Goal: Information Seeking & Learning: Find contact information

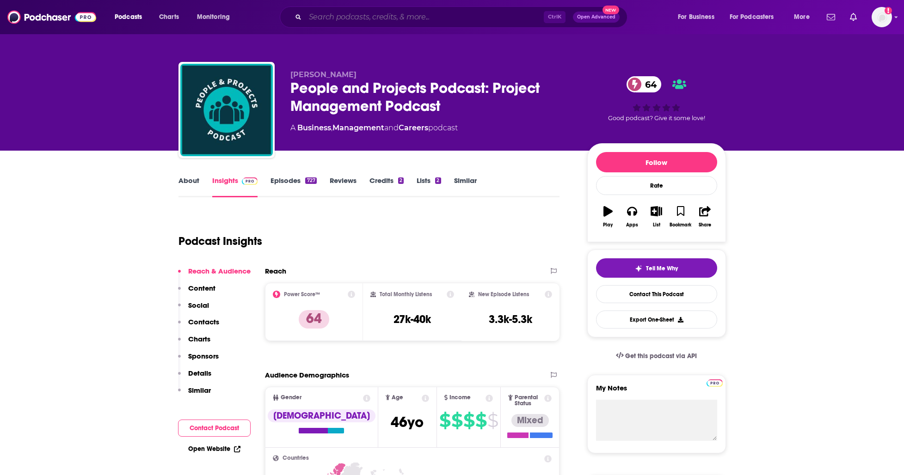
click at [338, 20] on input "Search podcasts, credits, & more..." at bounding box center [424, 17] width 239 height 15
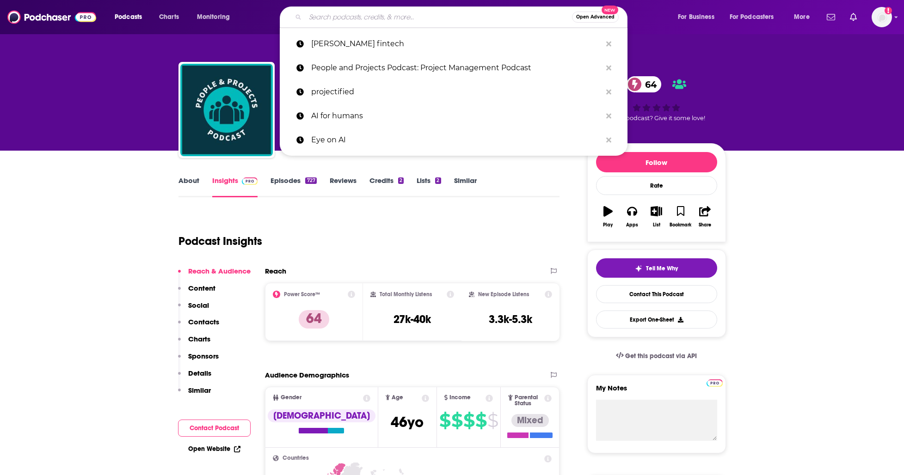
paste input "The Everyday PM podcast"
type input "The Everyday PM podcast"
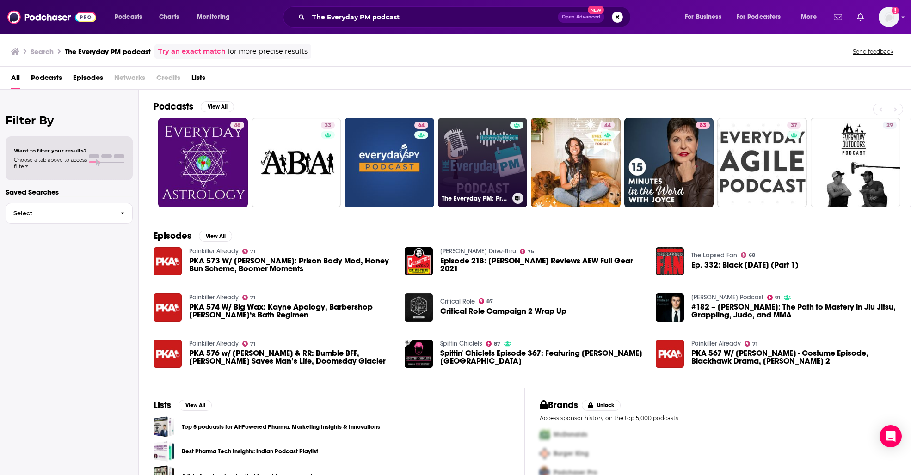
click at [488, 163] on link "The Everyday PM: Project Management Principles for Your Everyday Life" at bounding box center [483, 163] width 90 height 90
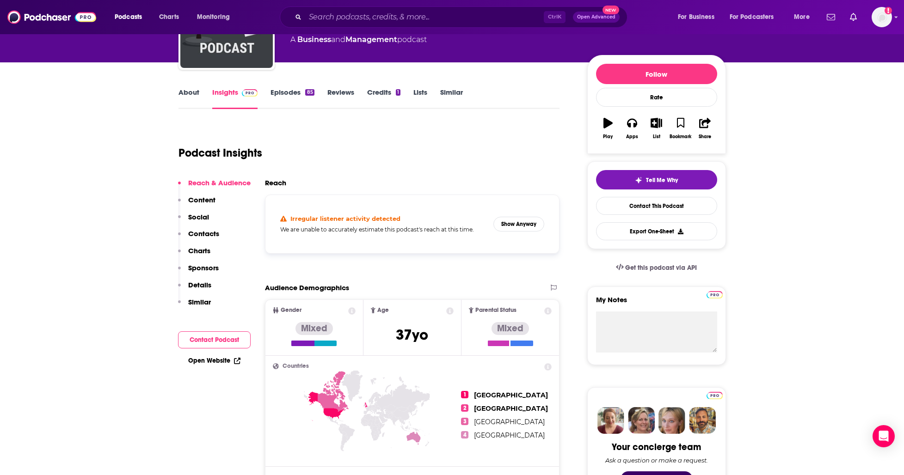
scroll to position [231, 0]
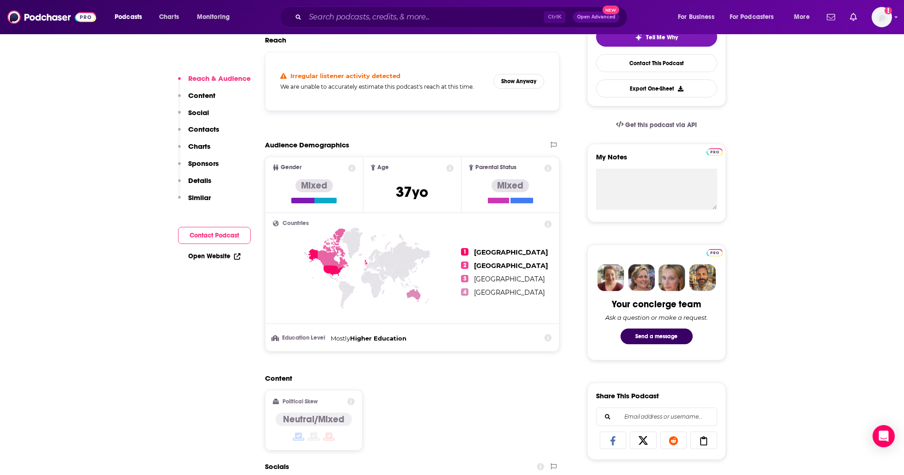
click at [203, 232] on button "Contact Podcast" at bounding box center [214, 235] width 73 height 17
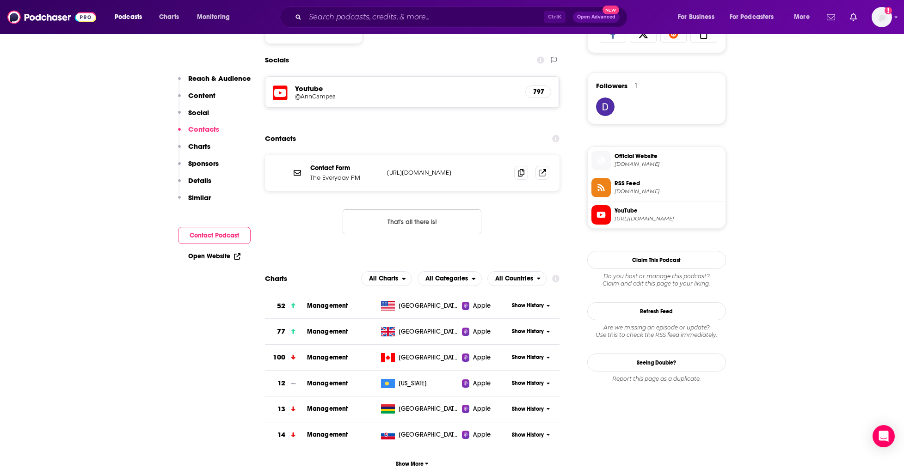
scroll to position [640, 0]
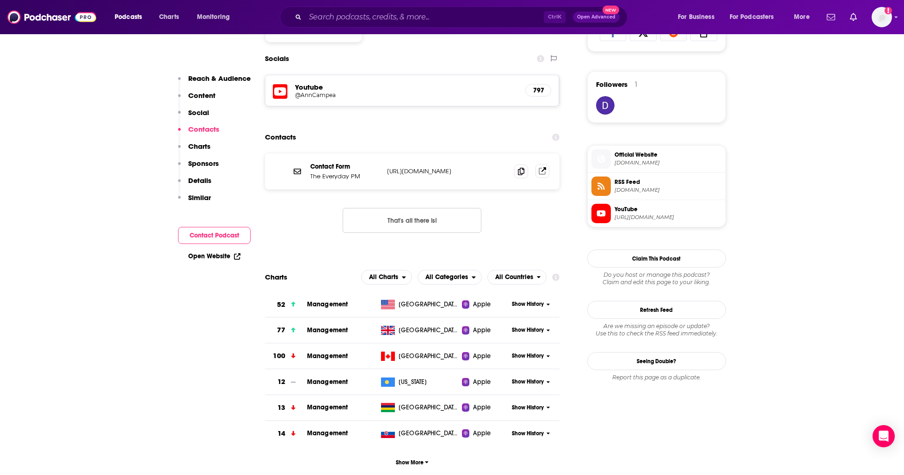
click at [545, 173] on icon at bounding box center [542, 170] width 7 height 7
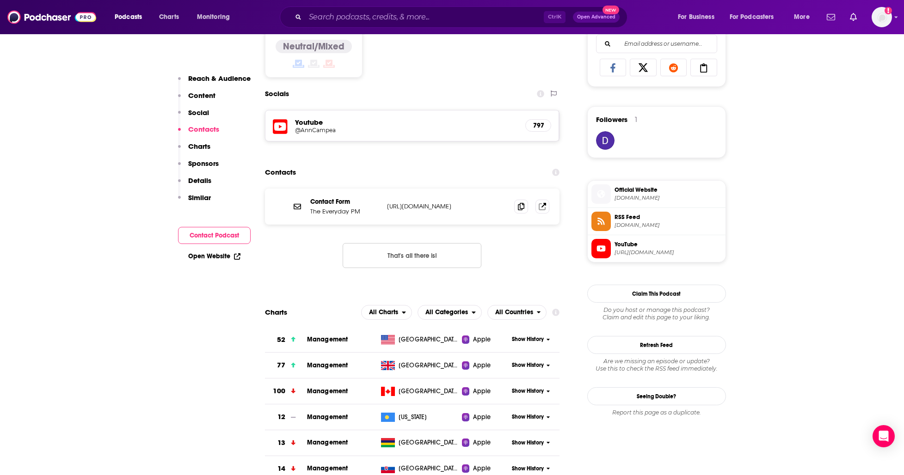
scroll to position [547, 0]
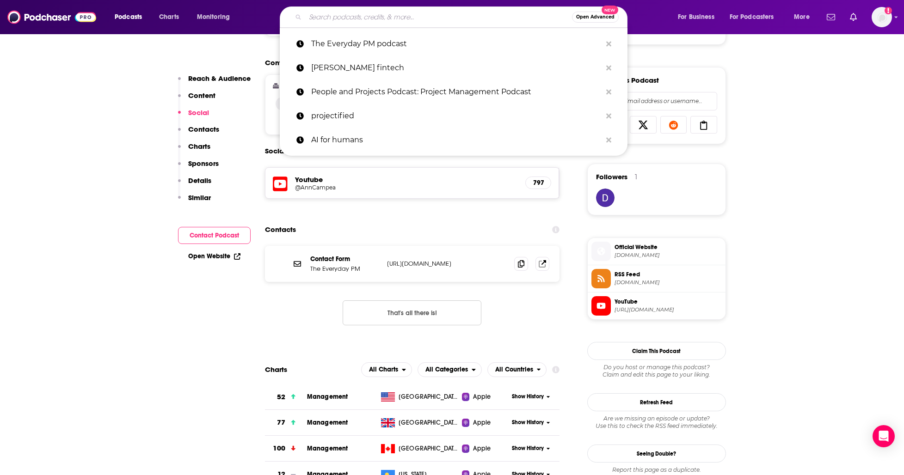
click at [347, 17] on input "Search podcasts, credits, & more..." at bounding box center [438, 17] width 267 height 15
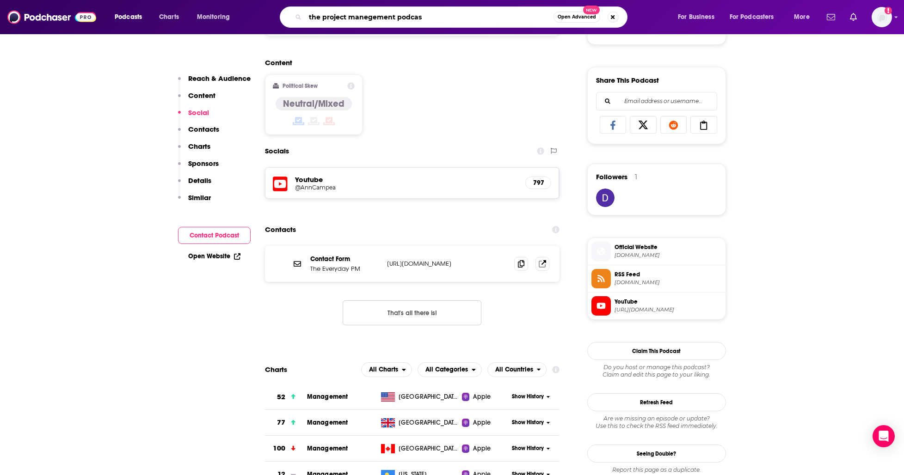
type input "the project manegement podcast"
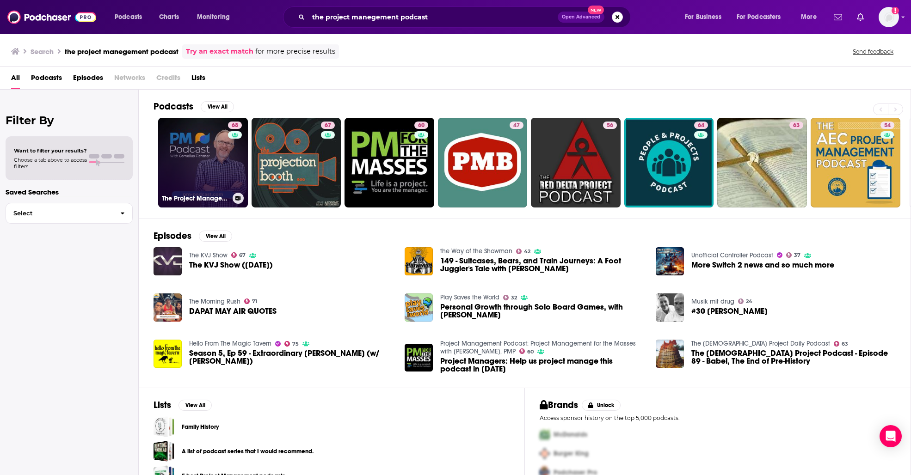
click at [215, 155] on link "68 The Project Management Podcast" at bounding box center [203, 163] width 90 height 90
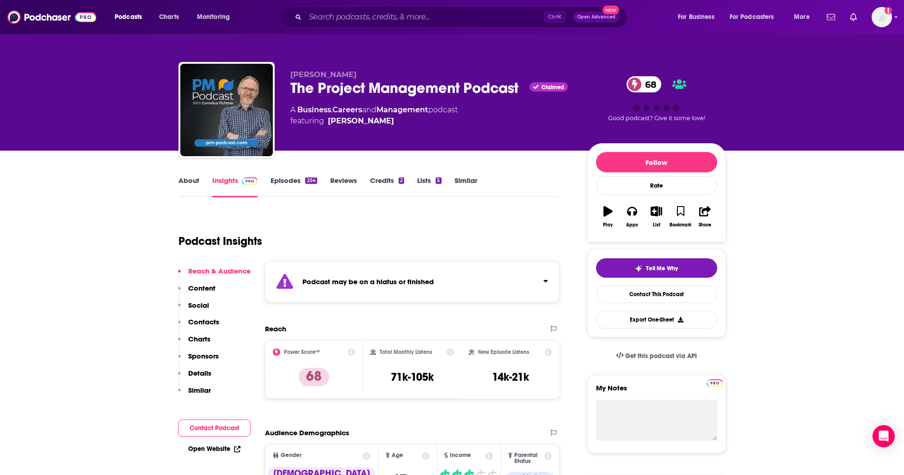
drag, startPoint x: 409, startPoint y: 122, endPoint x: 399, endPoint y: 121, distance: 10.7
click at [399, 121] on span "featuring [PERSON_NAME]" at bounding box center [373, 121] width 167 height 11
copy span "[PERSON_NAME]"
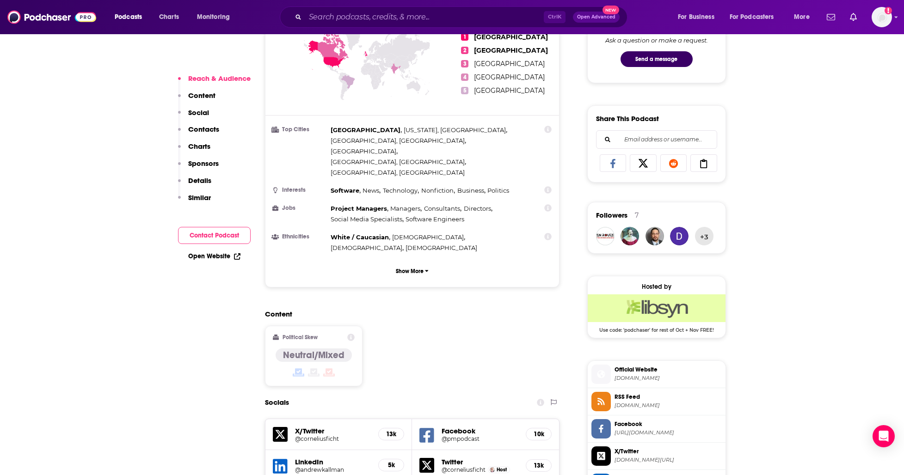
scroll to position [694, 0]
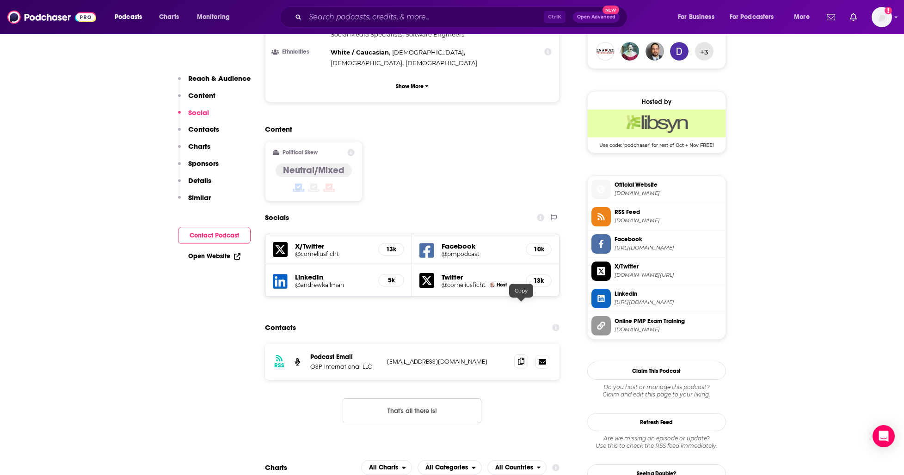
click at [517, 355] on span at bounding box center [521, 362] width 14 height 14
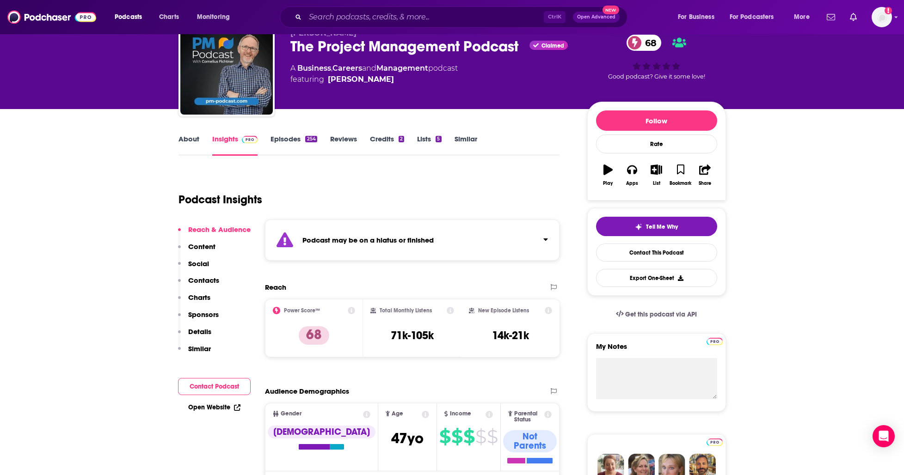
scroll to position [0, 0]
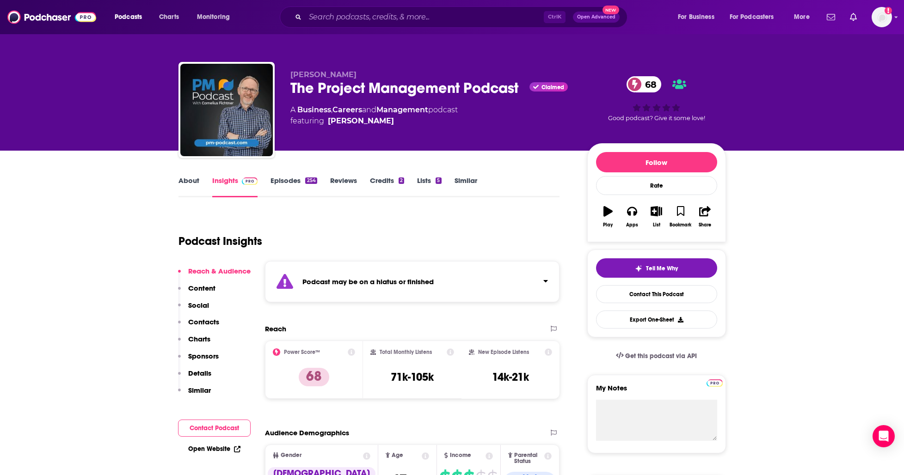
click at [193, 183] on link "About" at bounding box center [189, 186] width 21 height 21
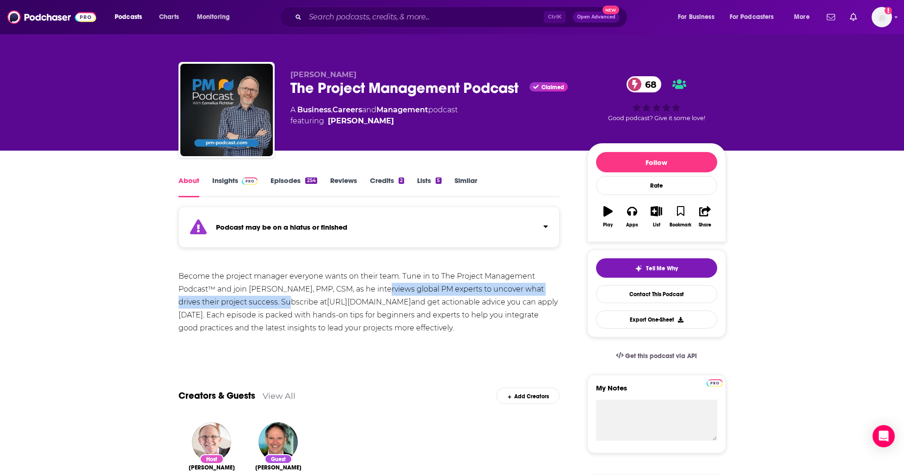
drag, startPoint x: 378, startPoint y: 287, endPoint x: 277, endPoint y: 299, distance: 102.0
click at [277, 299] on div "Become the project manager everyone wants on their team. Tune in to The Project…" at bounding box center [370, 302] width 382 height 65
copy div "interviews global PM experts to uncover what drives their project success"
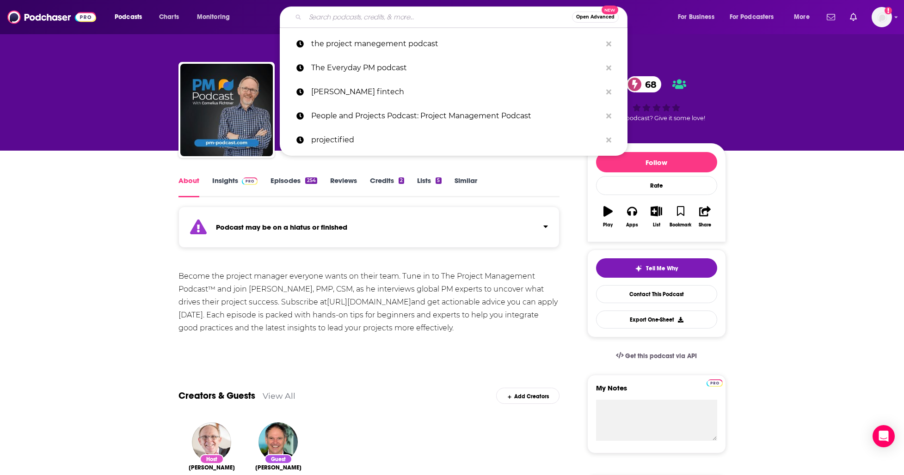
click at [339, 16] on input "Search podcasts, credits, & more..." at bounding box center [438, 17] width 267 height 15
paste input "The Digital Project Manager"
type input "The Digital Project Manager"
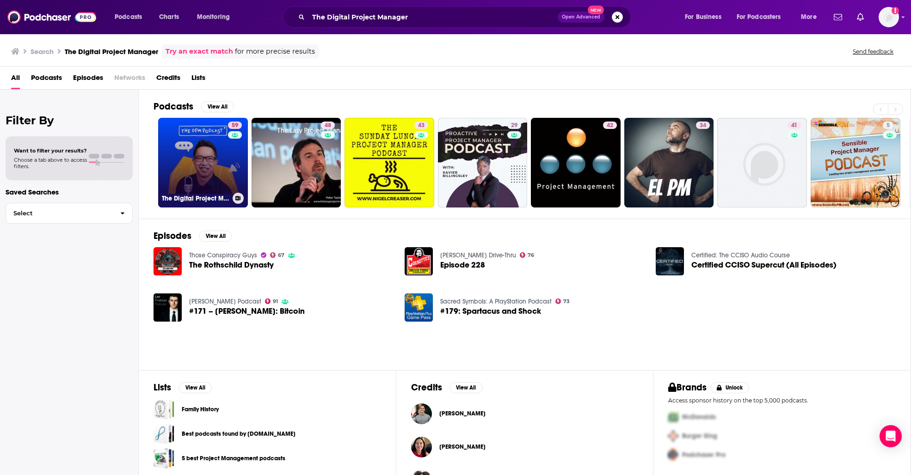
click at [190, 153] on link "59 The Digital Project Manager" at bounding box center [203, 163] width 90 height 90
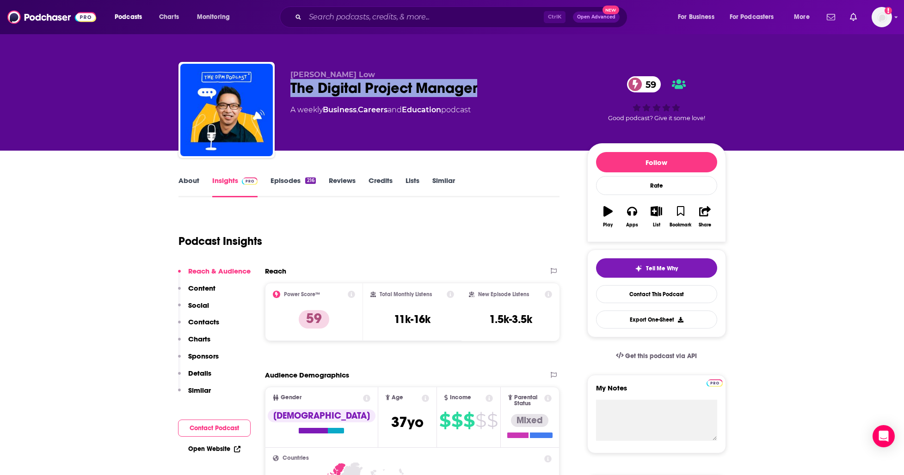
drag, startPoint x: 499, startPoint y: 79, endPoint x: 494, endPoint y: 82, distance: 6.3
click at [494, 82] on div "[PERSON_NAME] Low The Digital Project Manager 59 A weekly Business , Careers an…" at bounding box center [431, 107] width 282 height 74
copy div "The Digital Project Manager"
click at [199, 321] on p "Contacts" at bounding box center [203, 322] width 31 height 9
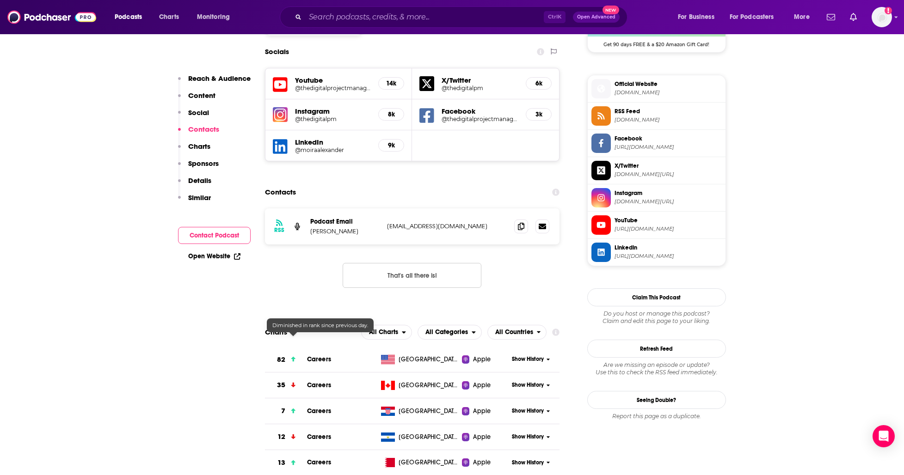
scroll to position [802, 0]
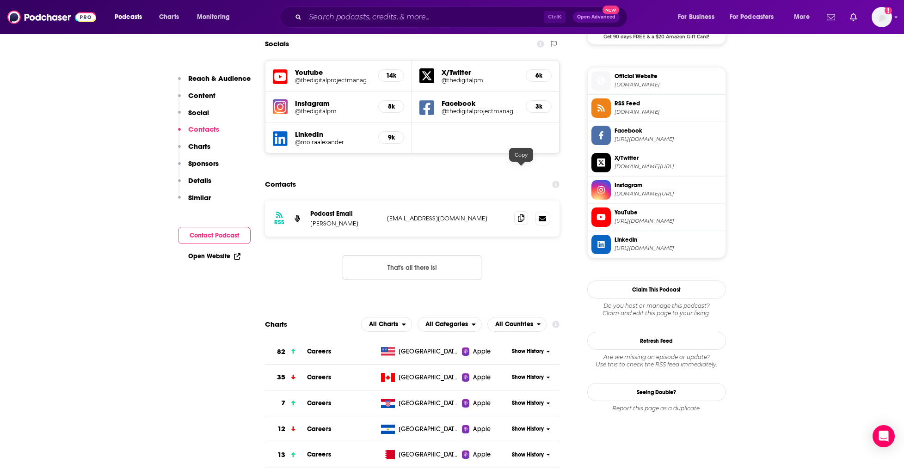
click at [520, 211] on span at bounding box center [521, 218] width 14 height 14
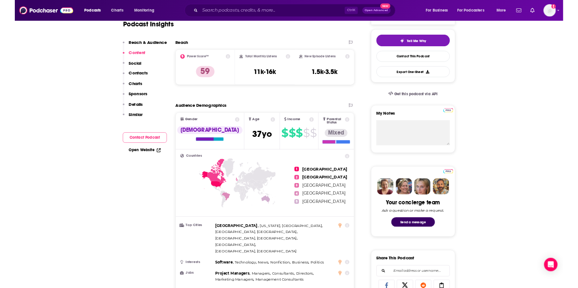
scroll to position [0, 0]
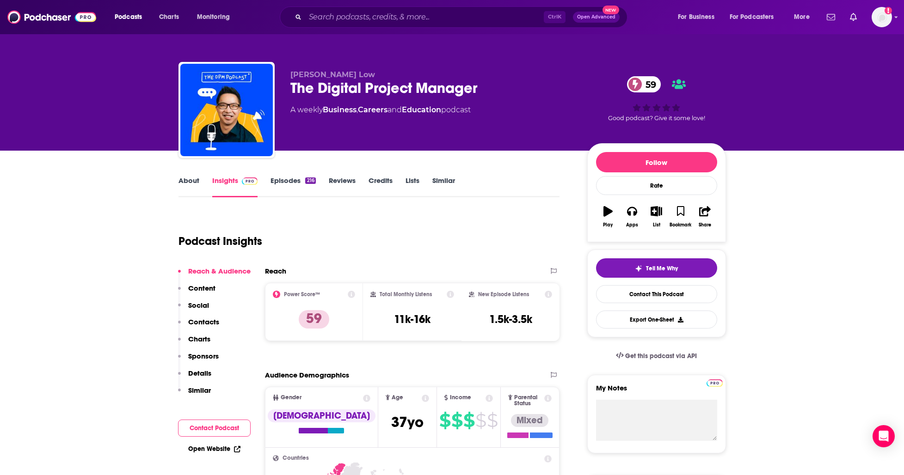
click at [179, 176] on div "About Insights Episodes 216 Reviews Credits Lists Similar" at bounding box center [370, 186] width 382 height 23
click at [186, 182] on link "About" at bounding box center [189, 186] width 21 height 21
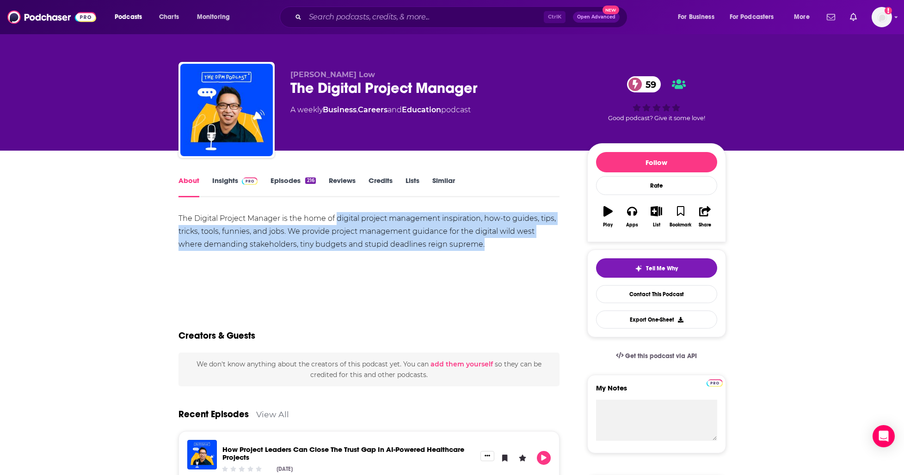
drag, startPoint x: 338, startPoint y: 217, endPoint x: 460, endPoint y: 251, distance: 126.8
click at [460, 251] on div "The Digital Project Manager is the home of digital project management inspirati…" at bounding box center [370, 244] width 382 height 65
copy div "digital project management inspiration, how-to guides, tips, tricks, tools, fun…"
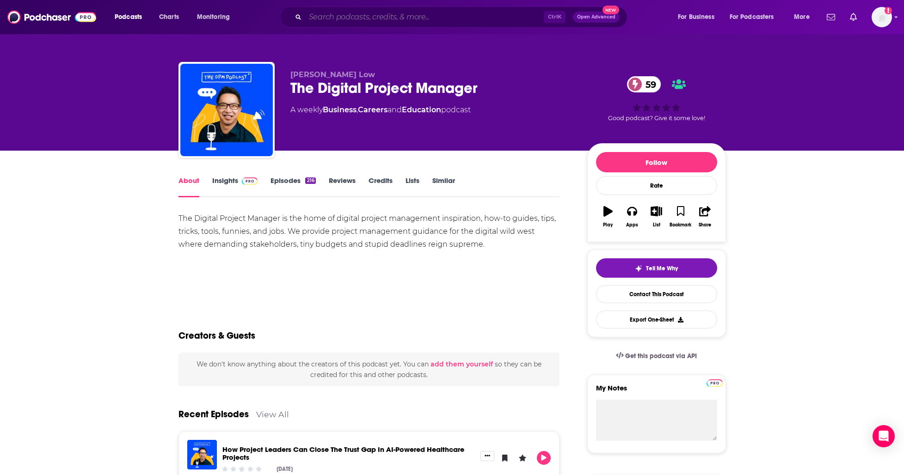
click at [361, 18] on input "Search podcasts, credits, & more..." at bounding box center [424, 17] width 239 height 15
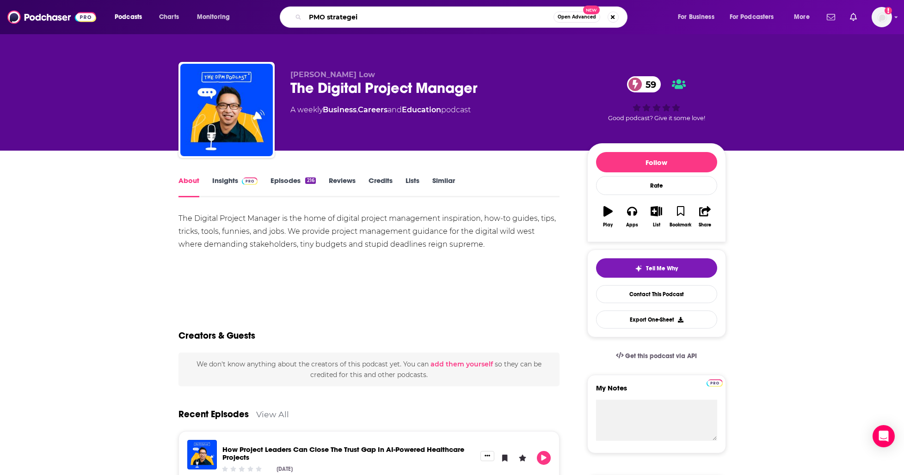
type input "PMO strategeis"
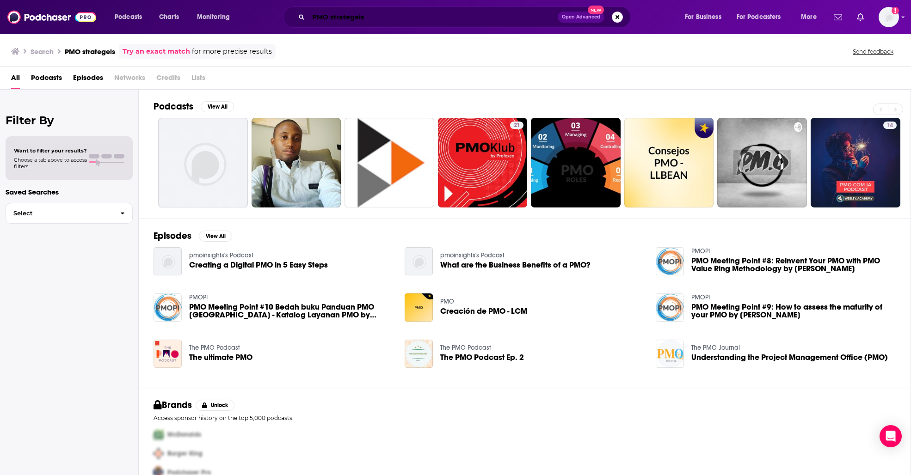
click at [384, 21] on input "PMO strategeis" at bounding box center [432, 17] width 249 height 15
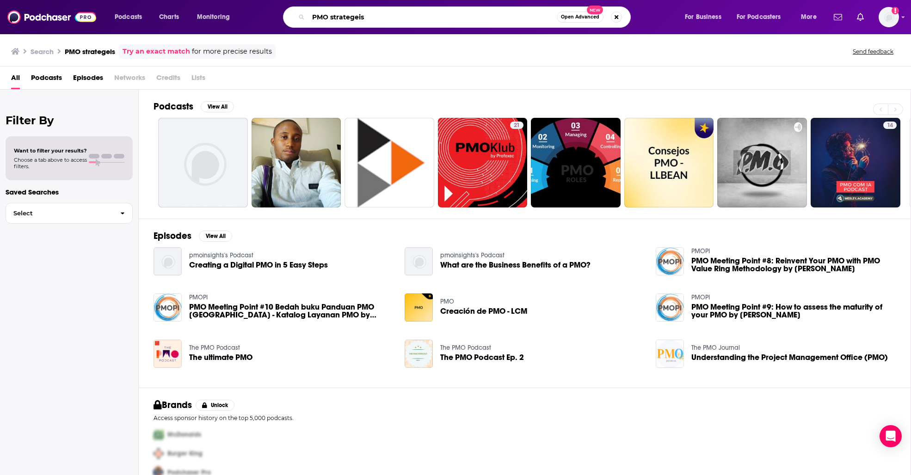
click at [356, 14] on input "PMO strategeis" at bounding box center [432, 17] width 248 height 15
click at [302, 15] on icon "Search podcasts, credits, & more..." at bounding box center [301, 16] width 5 height 5
click at [52, 75] on span "Podcasts" at bounding box center [46, 79] width 31 height 19
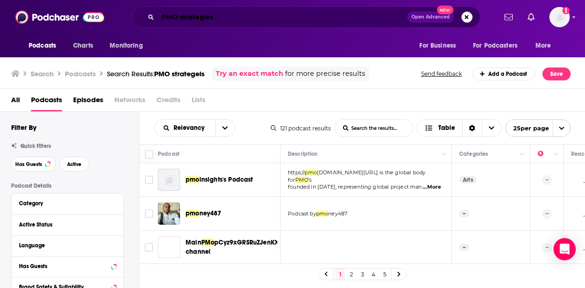
click at [290, 23] on input "PMO strategies" at bounding box center [282, 17] width 249 height 15
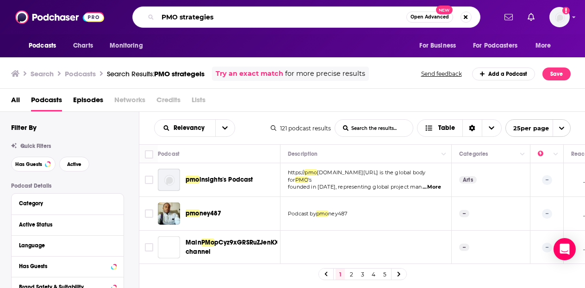
click at [290, 23] on input "PMO strategies" at bounding box center [282, 17] width 248 height 15
type input "Product thinking"
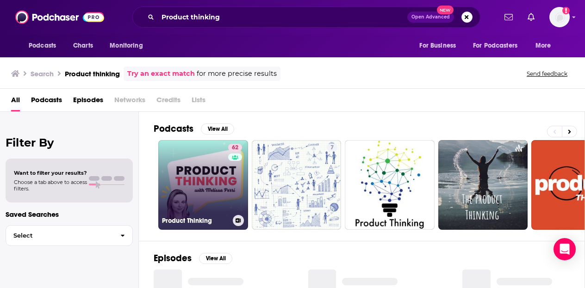
click at [197, 187] on link "62 Product Thinking" at bounding box center [203, 185] width 90 height 90
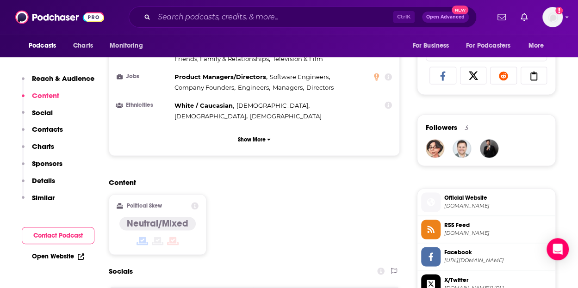
scroll to position [604, 0]
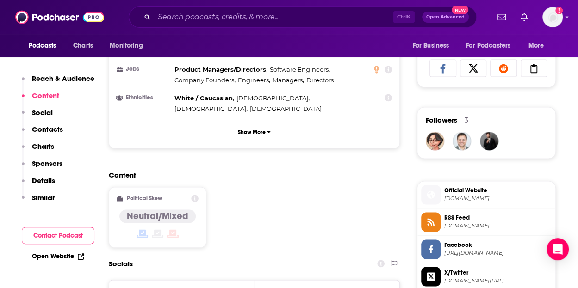
click at [51, 238] on button "Contact Podcast" at bounding box center [58, 235] width 73 height 17
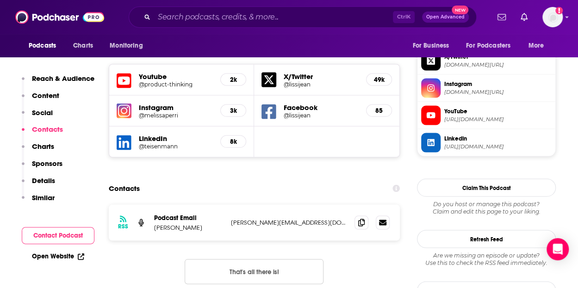
scroll to position [824, 0]
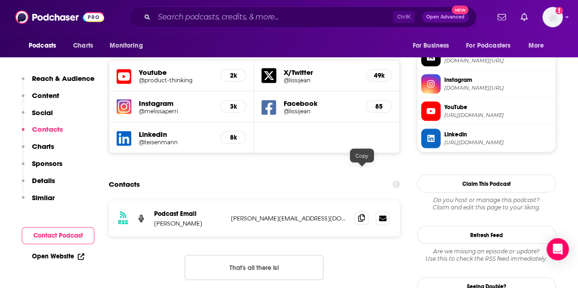
click at [359, 211] on span at bounding box center [361, 218] width 14 height 14
